Goal: Navigation & Orientation: Find specific page/section

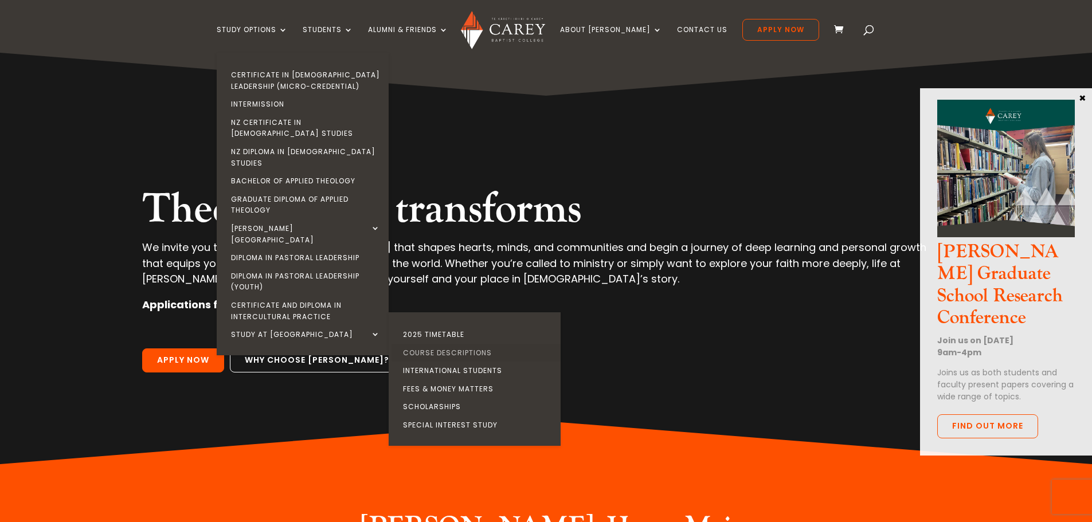
click at [460, 344] on link "Course Descriptions" at bounding box center [478, 353] width 172 height 18
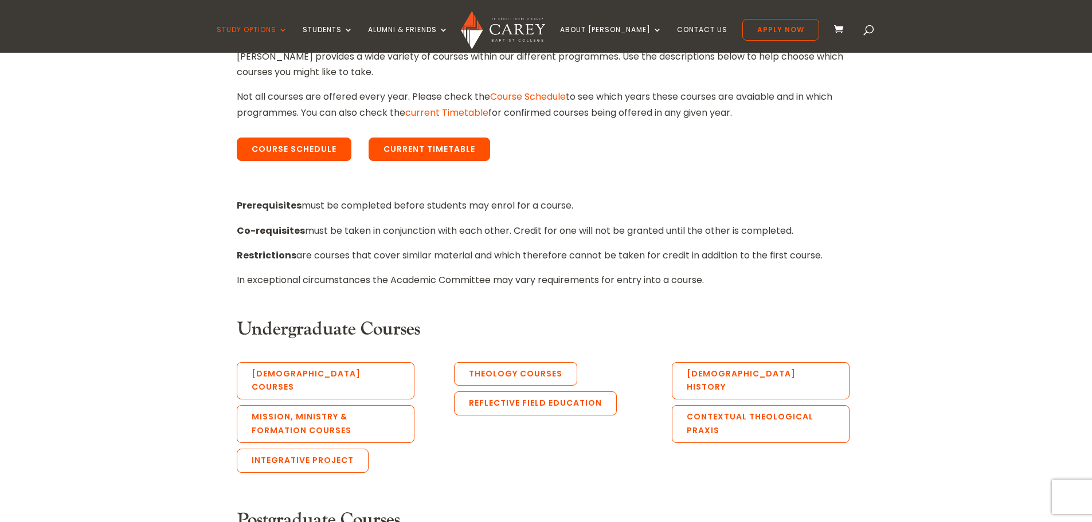
scroll to position [459, 0]
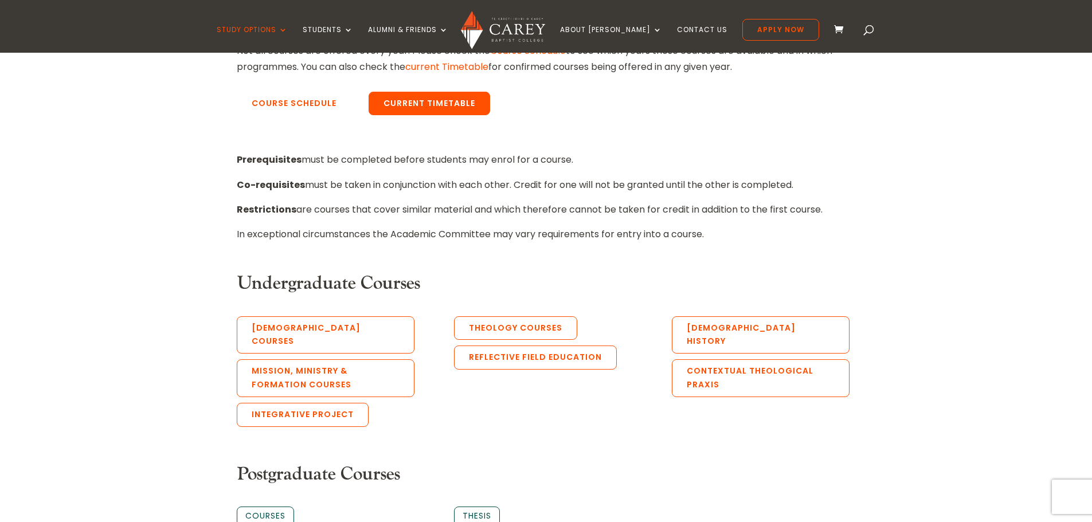
click at [307, 101] on link "Course Schedule" at bounding box center [294, 104] width 115 height 24
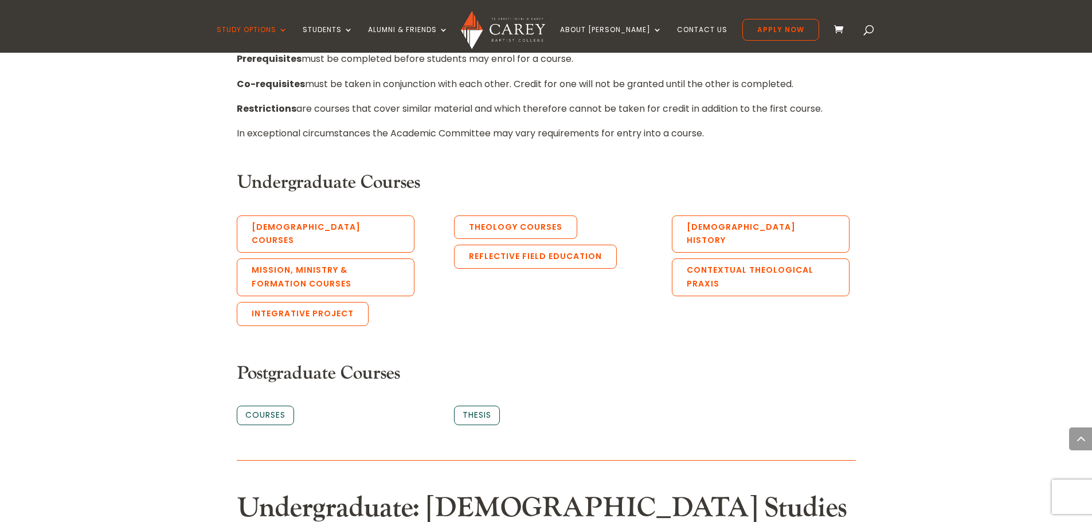
scroll to position [631, 0]
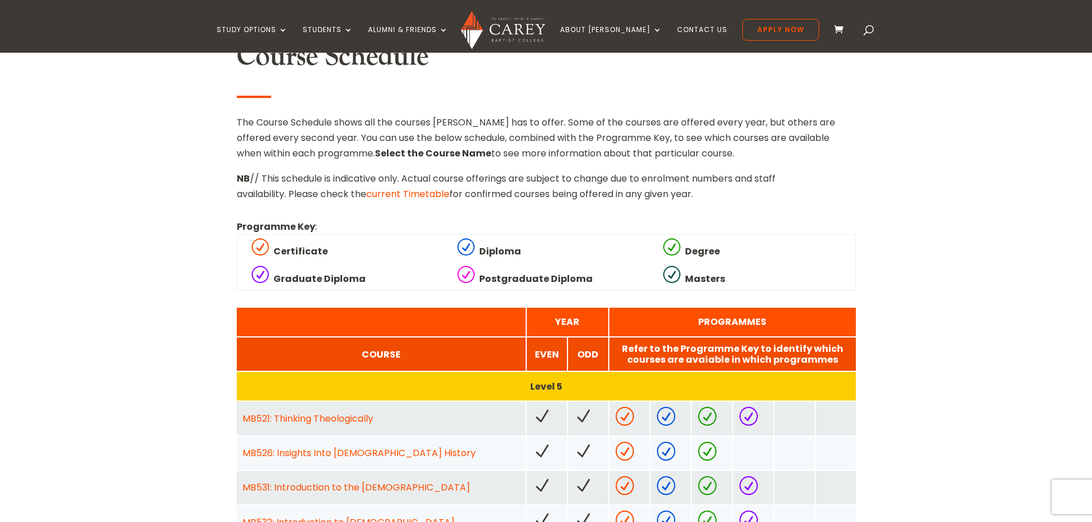
scroll to position [287, 0]
